Goal: Task Accomplishment & Management: Complete application form

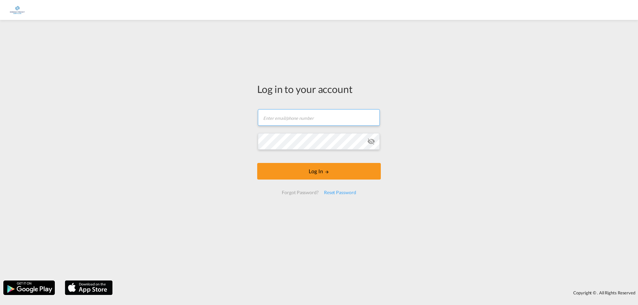
click at [317, 117] on input "text" at bounding box center [319, 117] width 122 height 17
type input "[EMAIL_ADDRESS][DOMAIN_NAME]"
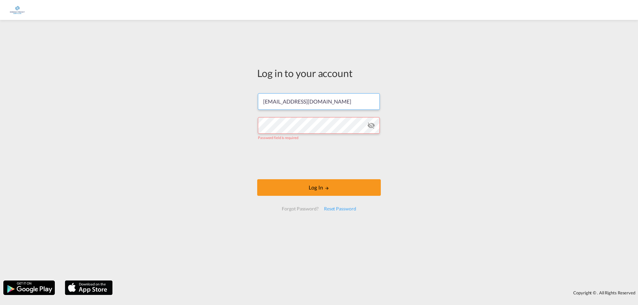
click at [330, 105] on input "[EMAIL_ADDRESS][DOMAIN_NAME]" at bounding box center [319, 101] width 122 height 17
drag, startPoint x: 354, startPoint y: 101, endPoint x: 117, endPoint y: 102, distance: 237.2
click at [117, 102] on div "Log in to your account [EMAIL_ADDRESS][DOMAIN_NAME] Password field is required …" at bounding box center [319, 150] width 638 height 254
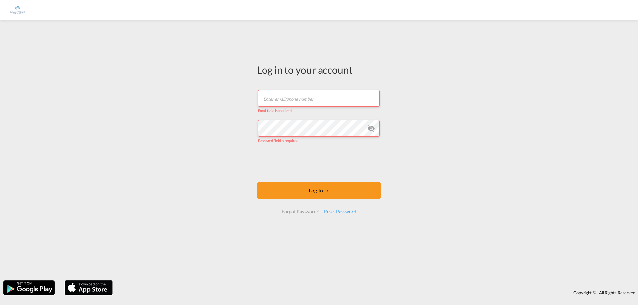
drag, startPoint x: 330, startPoint y: 92, endPoint x: 328, endPoint y: 88, distance: 3.9
click at [328, 88] on form "Email field is required Password field is required Log In Forgot Password? Rese…" at bounding box center [319, 151] width 124 height 137
type input "[EMAIL_ADDRESS][DOMAIN_NAME]"
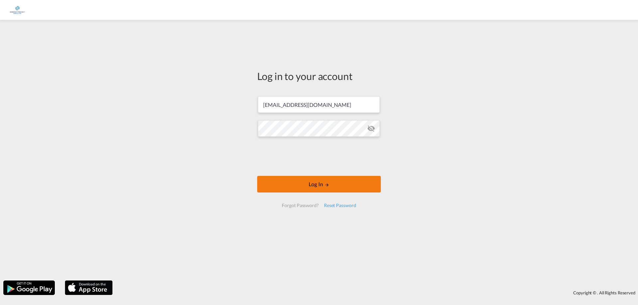
click at [324, 188] on button "Log In" at bounding box center [319, 184] width 124 height 17
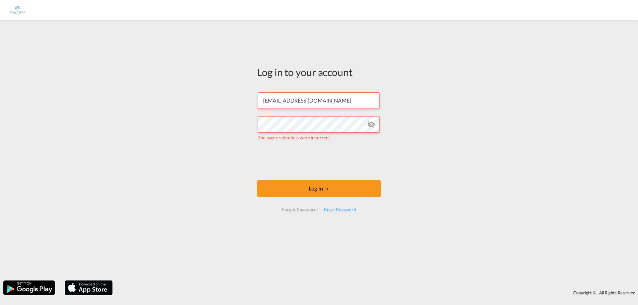
click at [371, 125] on md-icon "icon-eye-off" at bounding box center [371, 125] width 8 height 8
click at [225, 124] on div "Log in to your account [EMAIL_ADDRESS][DOMAIN_NAME] The user credentials were i…" at bounding box center [319, 150] width 638 height 254
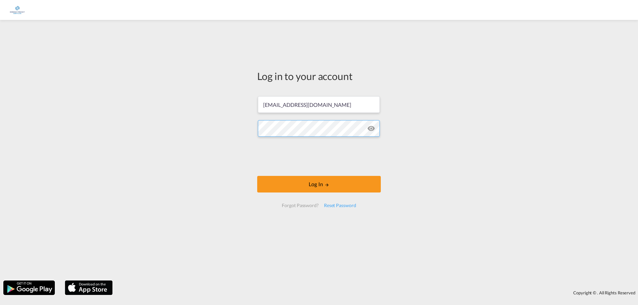
click at [257, 176] on button "Log In" at bounding box center [319, 184] width 124 height 17
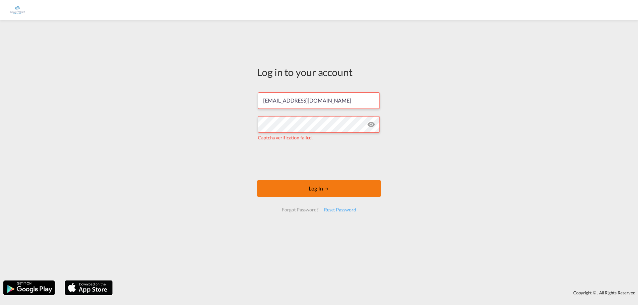
click at [344, 196] on button "Log In" at bounding box center [319, 188] width 124 height 17
